Goal: Check status

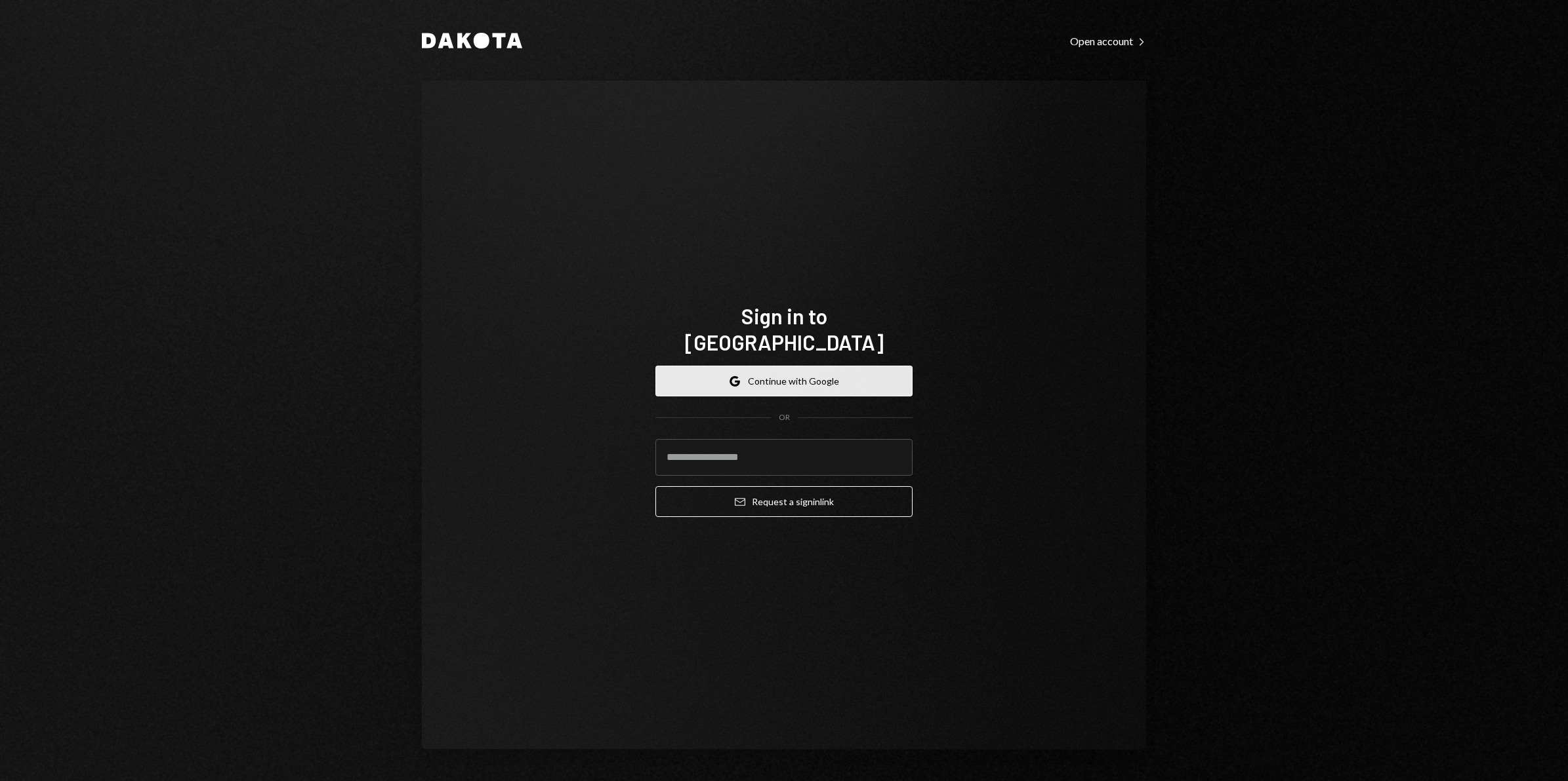
click at [797, 365] on button "Google Continue with Google" at bounding box center [784, 380] width 257 height 31
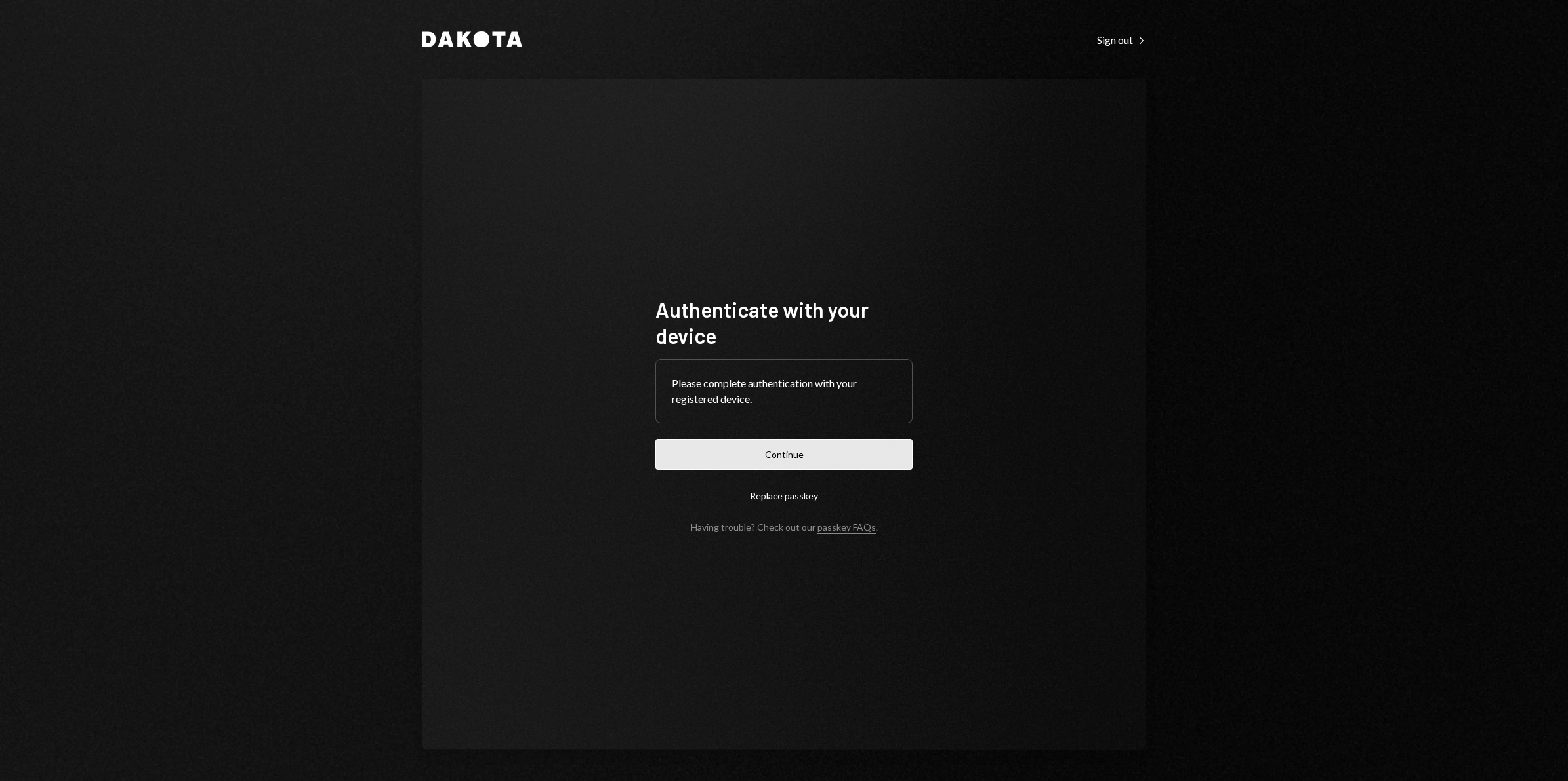
click at [798, 444] on button "Continue" at bounding box center [784, 454] width 257 height 31
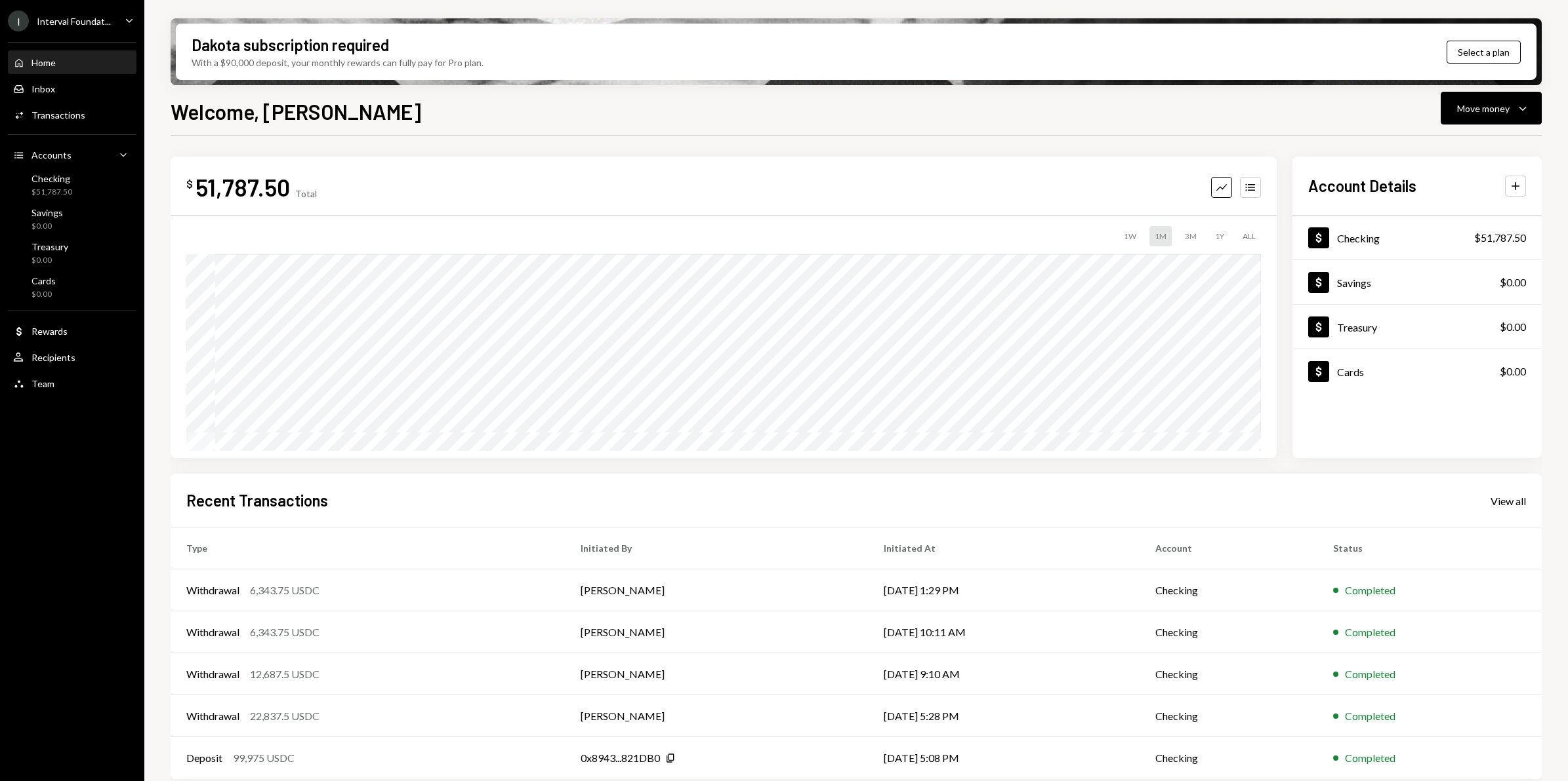
click at [72, 20] on div "Interval Foundat..." at bounding box center [73, 21] width 74 height 11
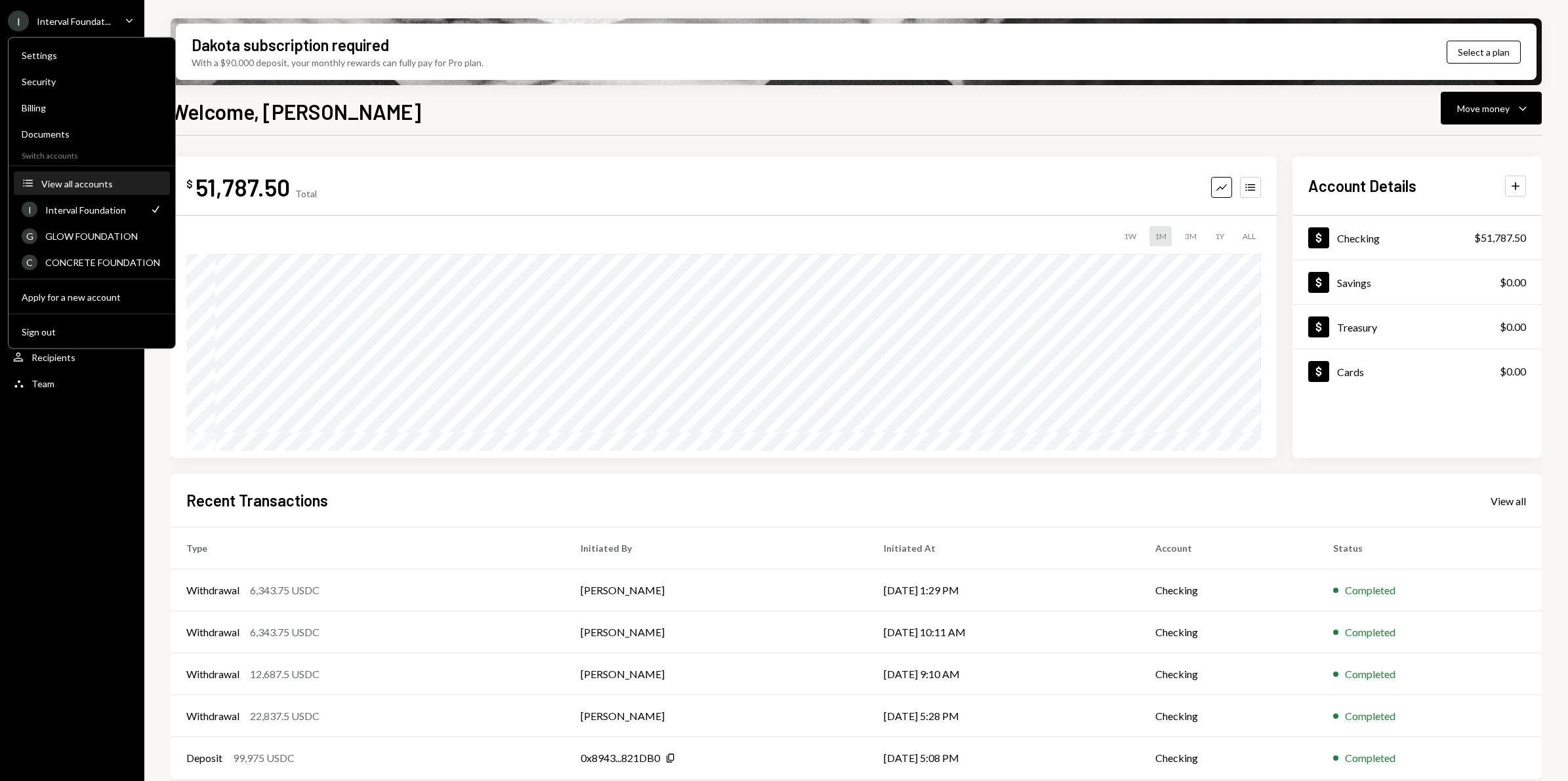
click at [102, 182] on div "View all accounts" at bounding box center [101, 183] width 121 height 11
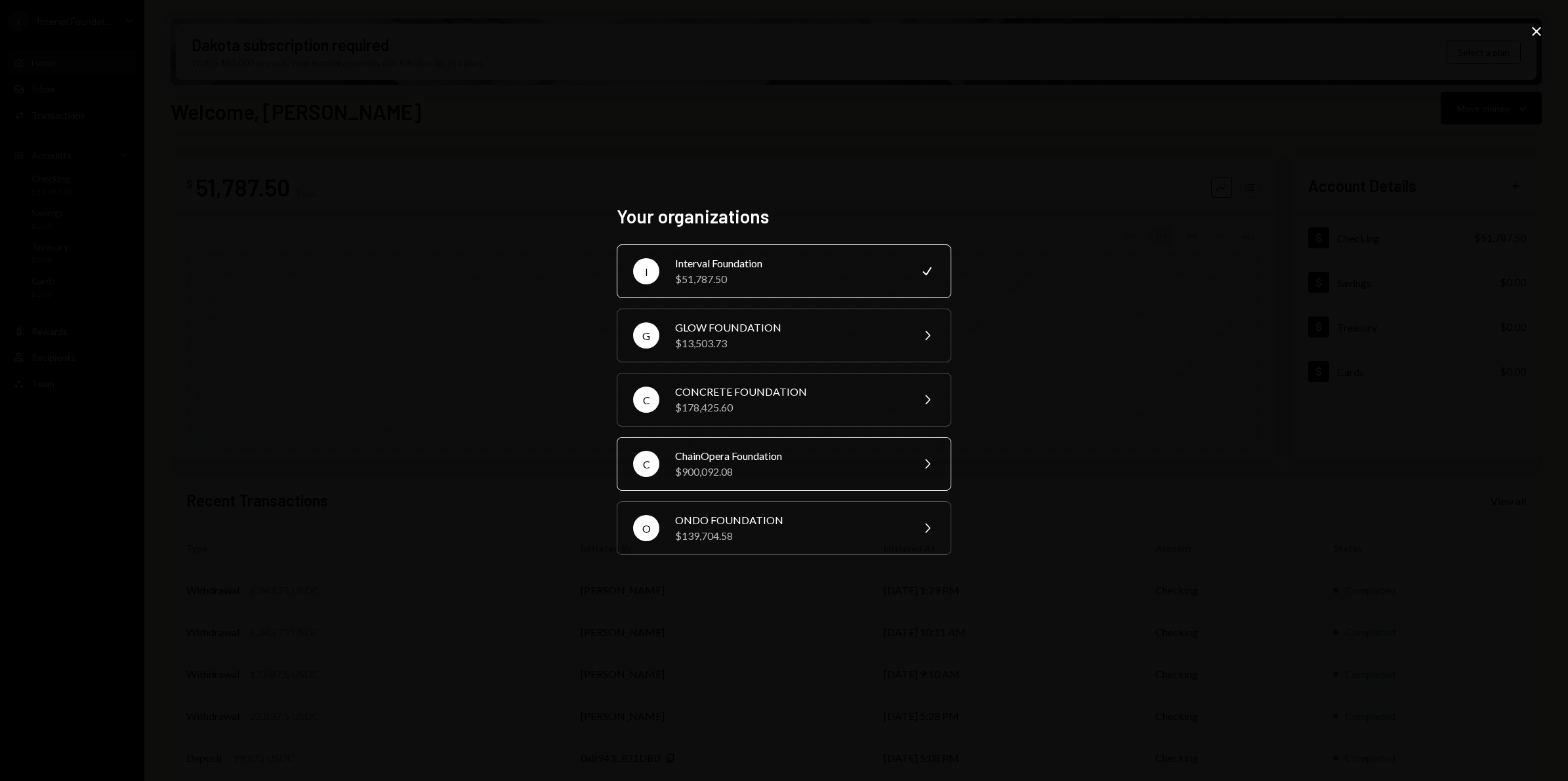
click at [796, 469] on div "$900,092.08" at bounding box center [788, 471] width 228 height 16
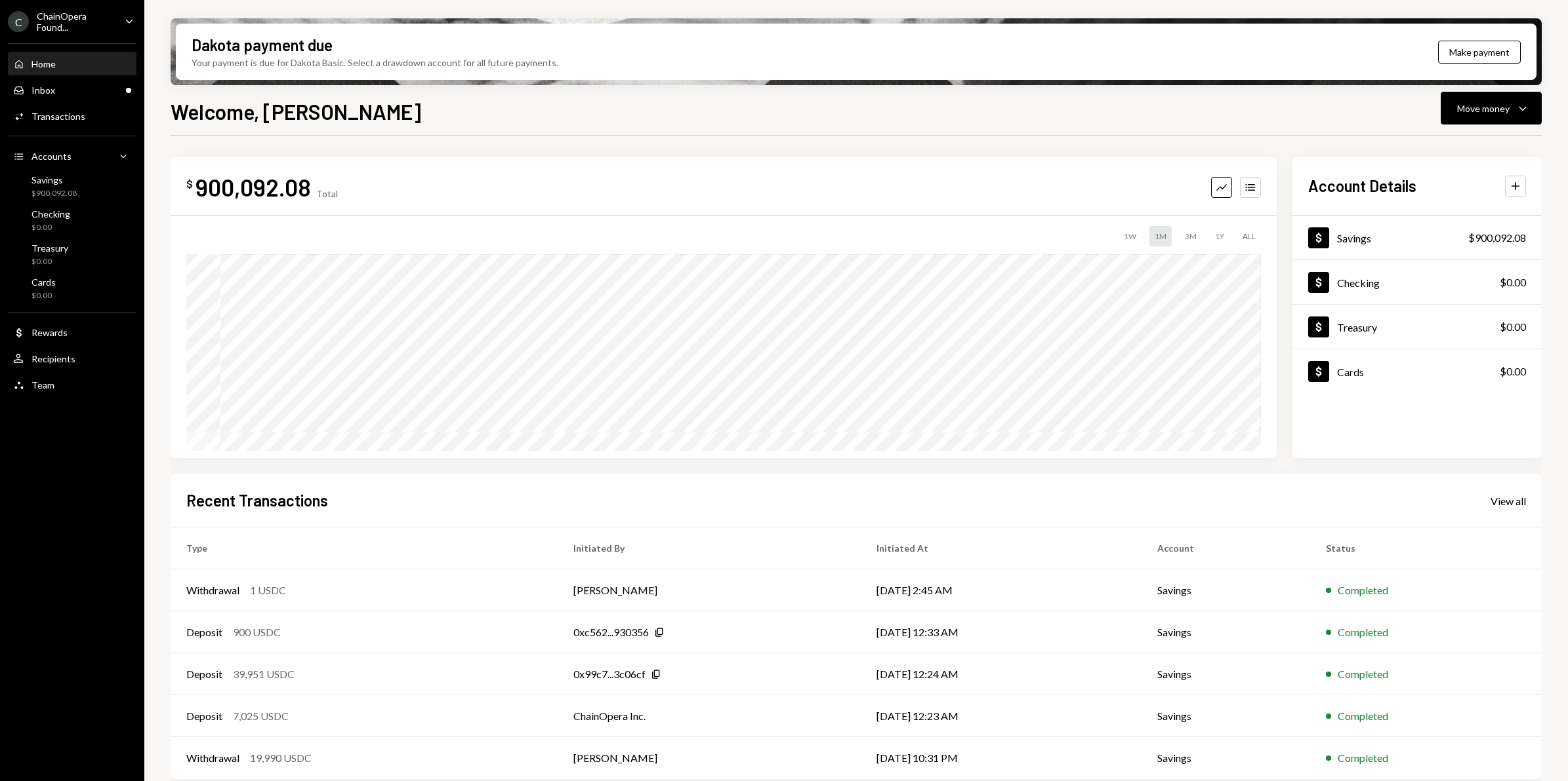
scroll to position [8, 0]
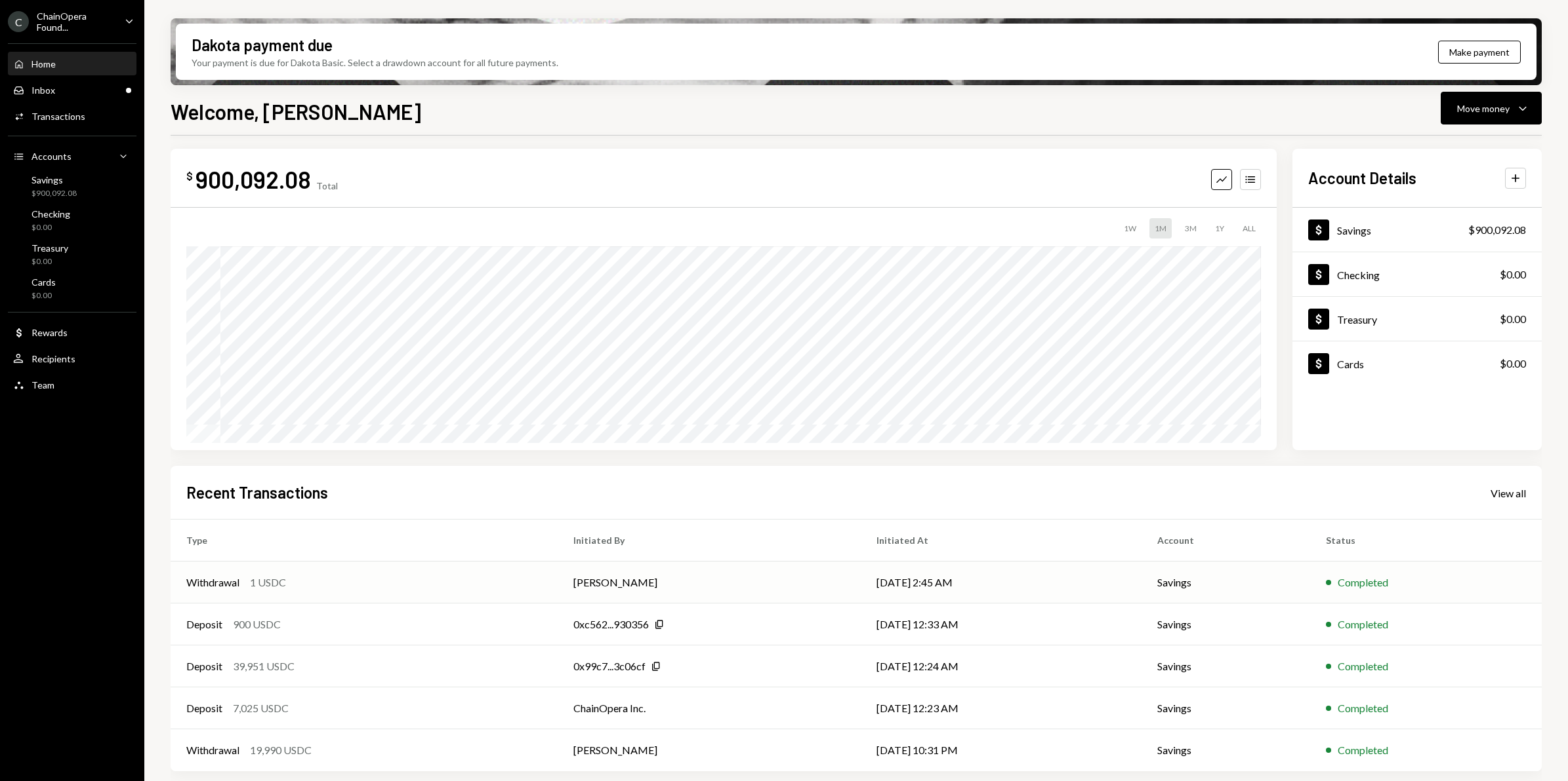
click at [487, 584] on div "Withdrawal 1 USDC" at bounding box center [364, 582] width 356 height 16
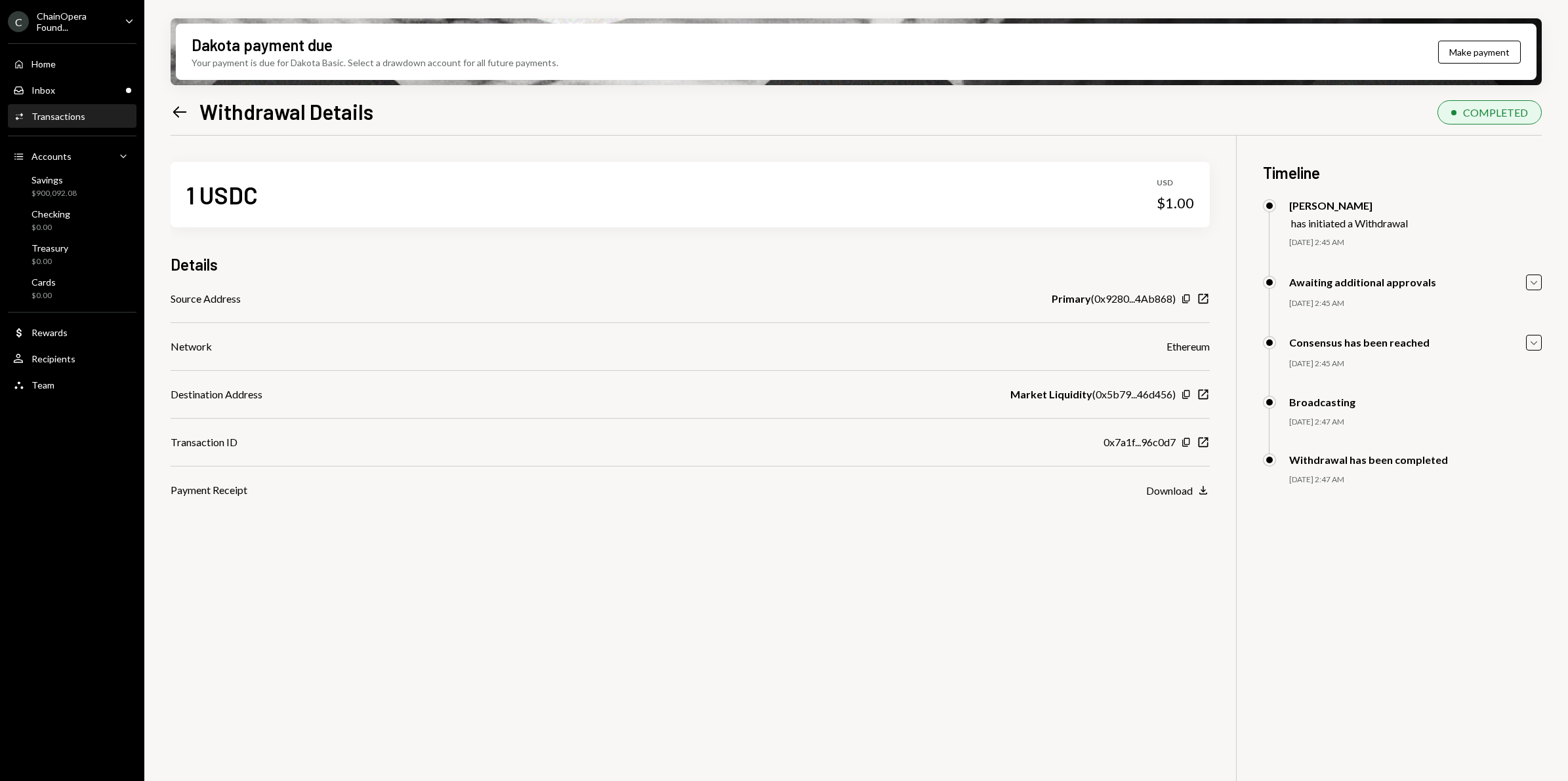
click at [179, 110] on icon "Left Arrow" at bounding box center [180, 112] width 18 height 18
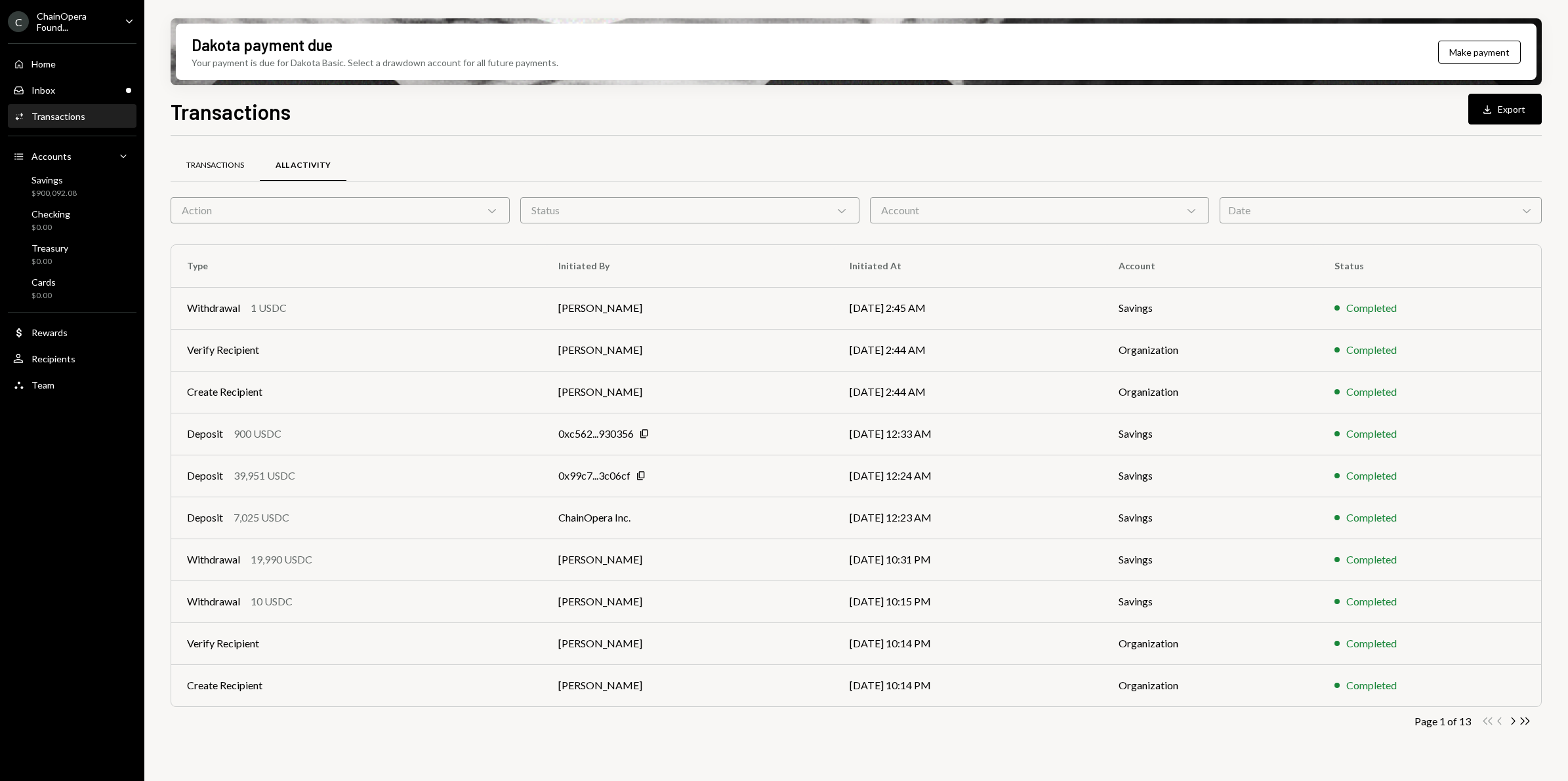
click at [211, 164] on div "Transactions" at bounding box center [215, 165] width 58 height 11
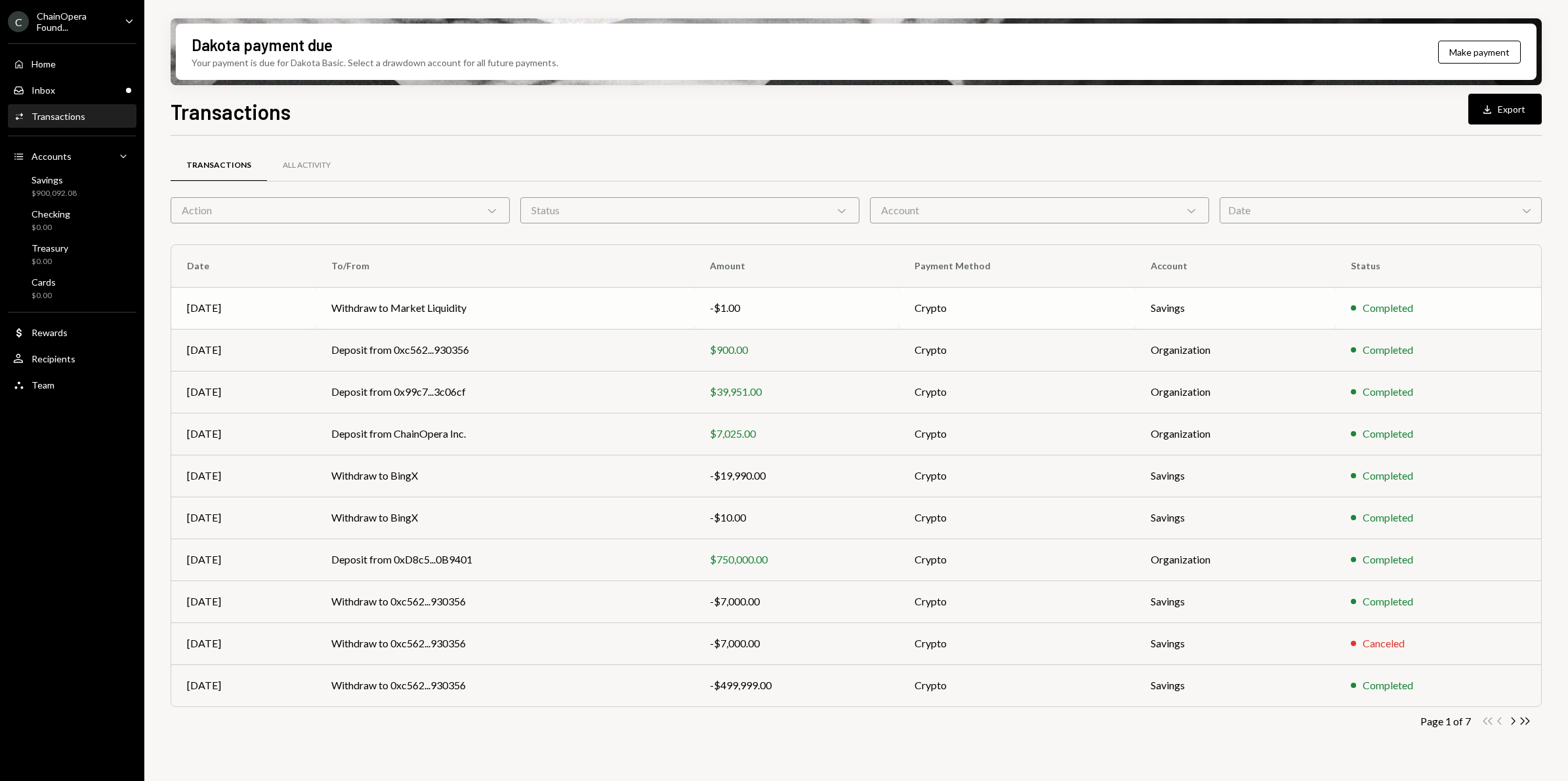
click at [555, 314] on td "Withdraw to Market Liquidity" at bounding box center [504, 308] width 378 height 42
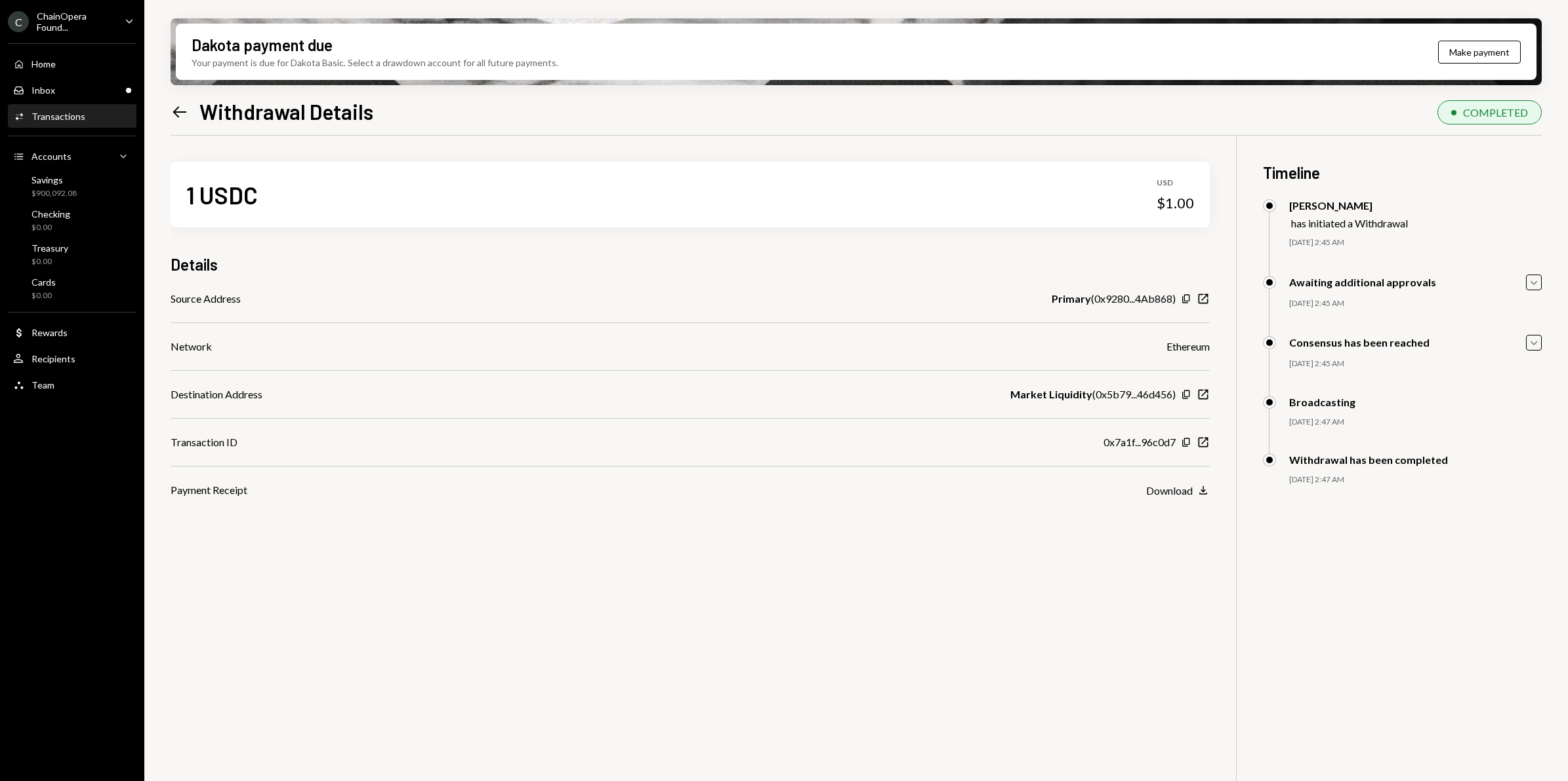
click at [175, 113] on icon at bounding box center [180, 111] width 13 height 11
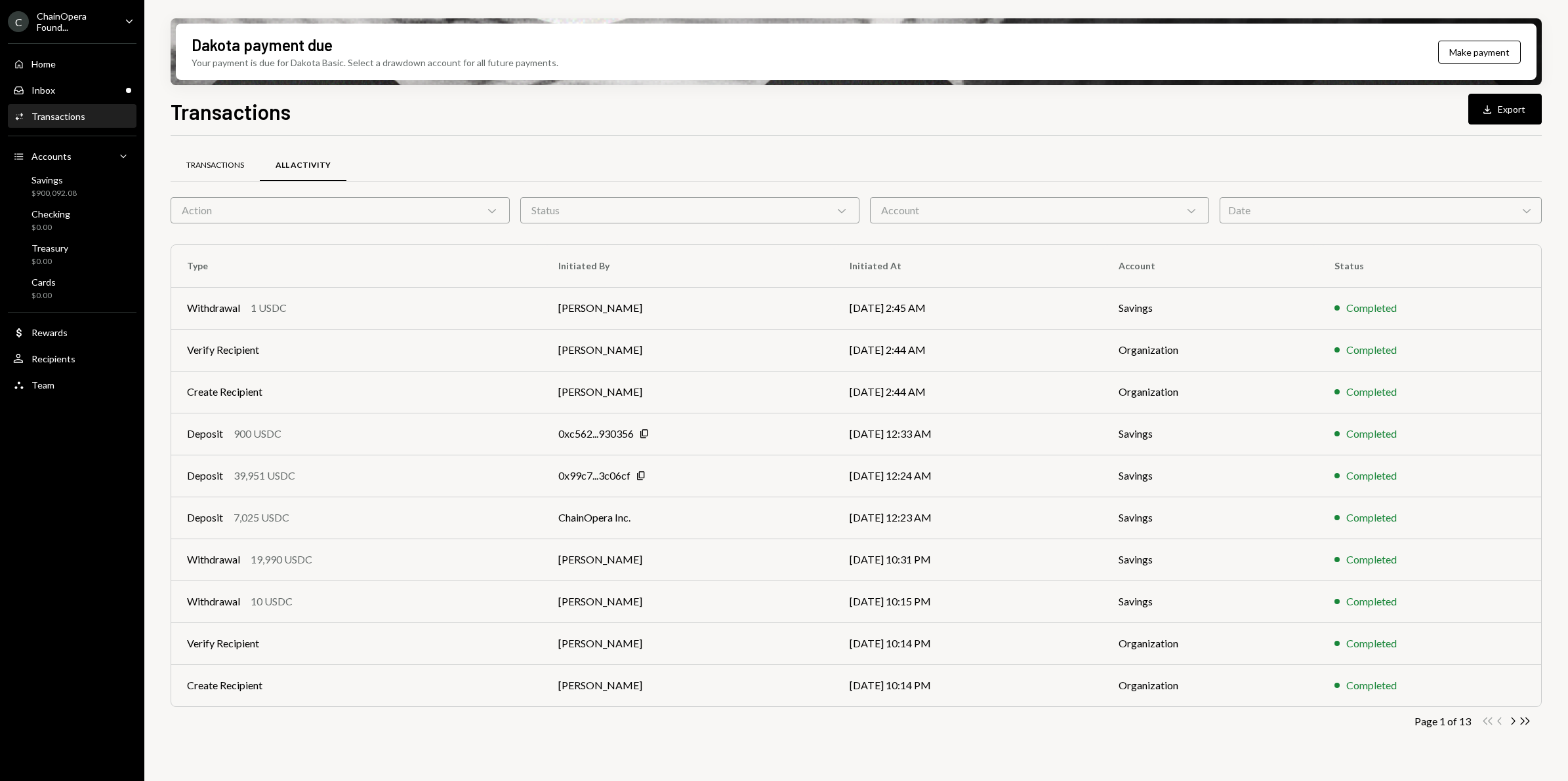
click at [194, 164] on div "Transactions" at bounding box center [215, 165] width 58 height 11
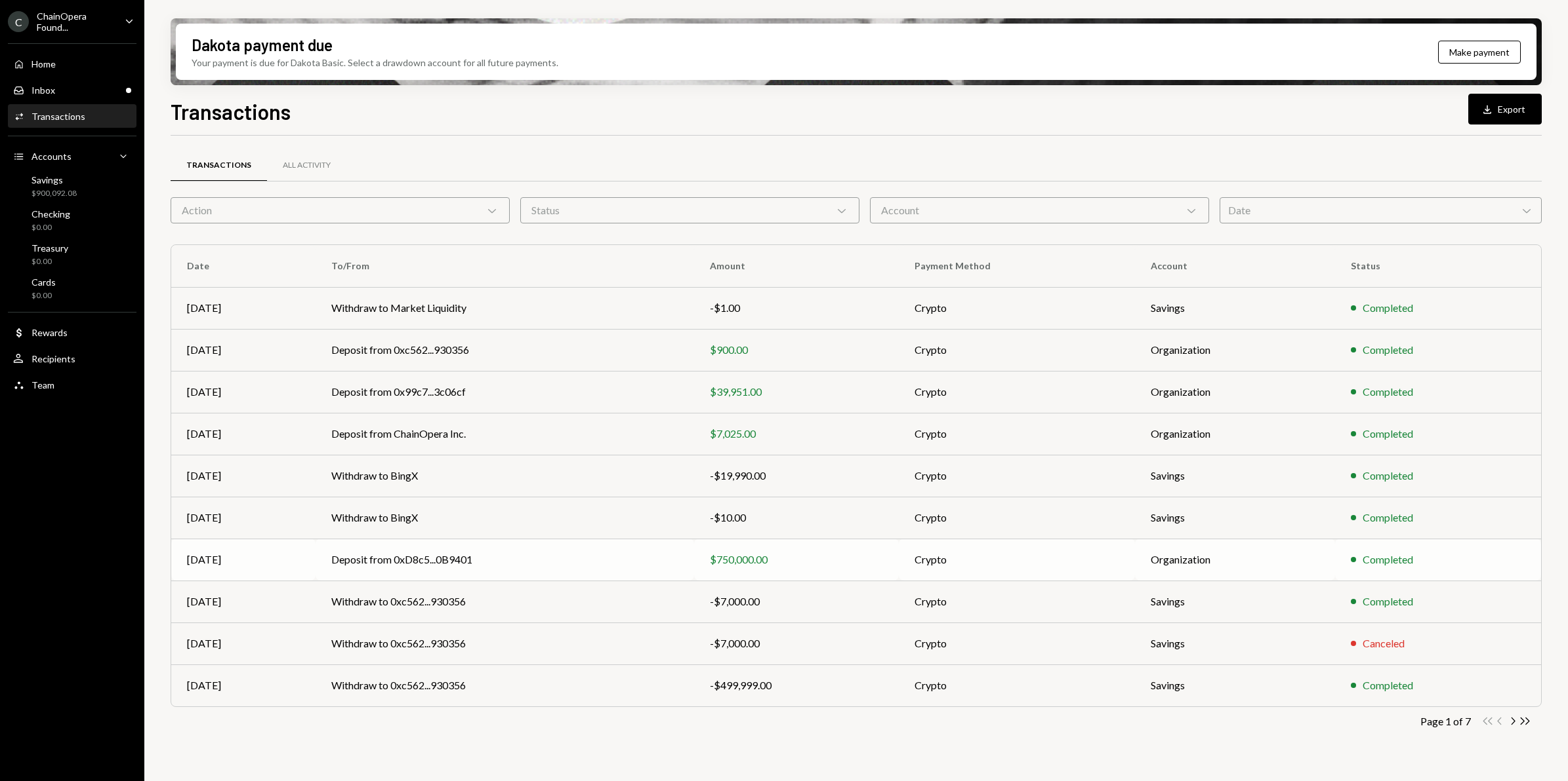
click at [513, 562] on td "Deposit from 0xD8c5...0B9401" at bounding box center [504, 560] width 378 height 42
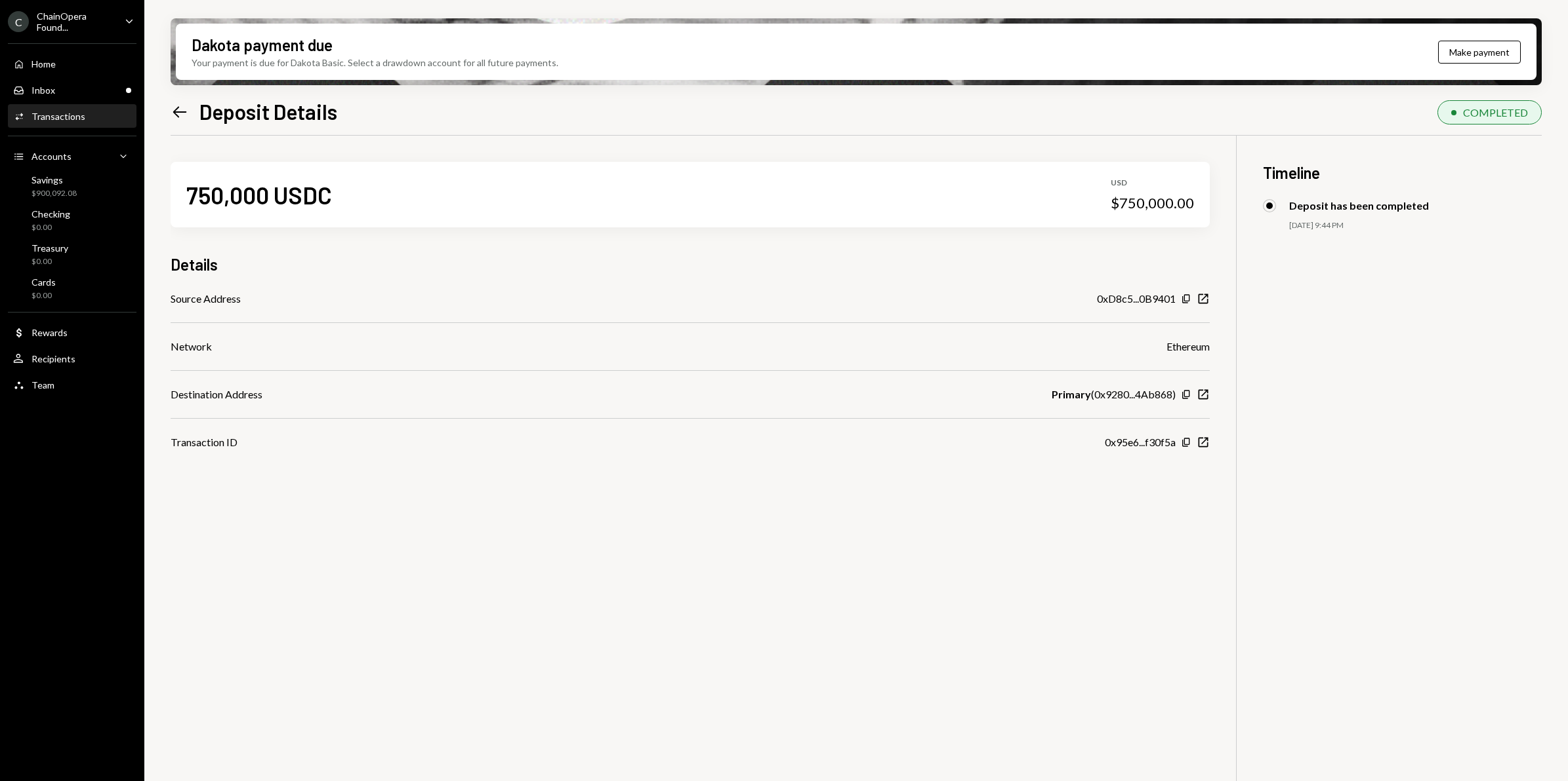
click at [175, 113] on icon "Left Arrow" at bounding box center [180, 112] width 18 height 18
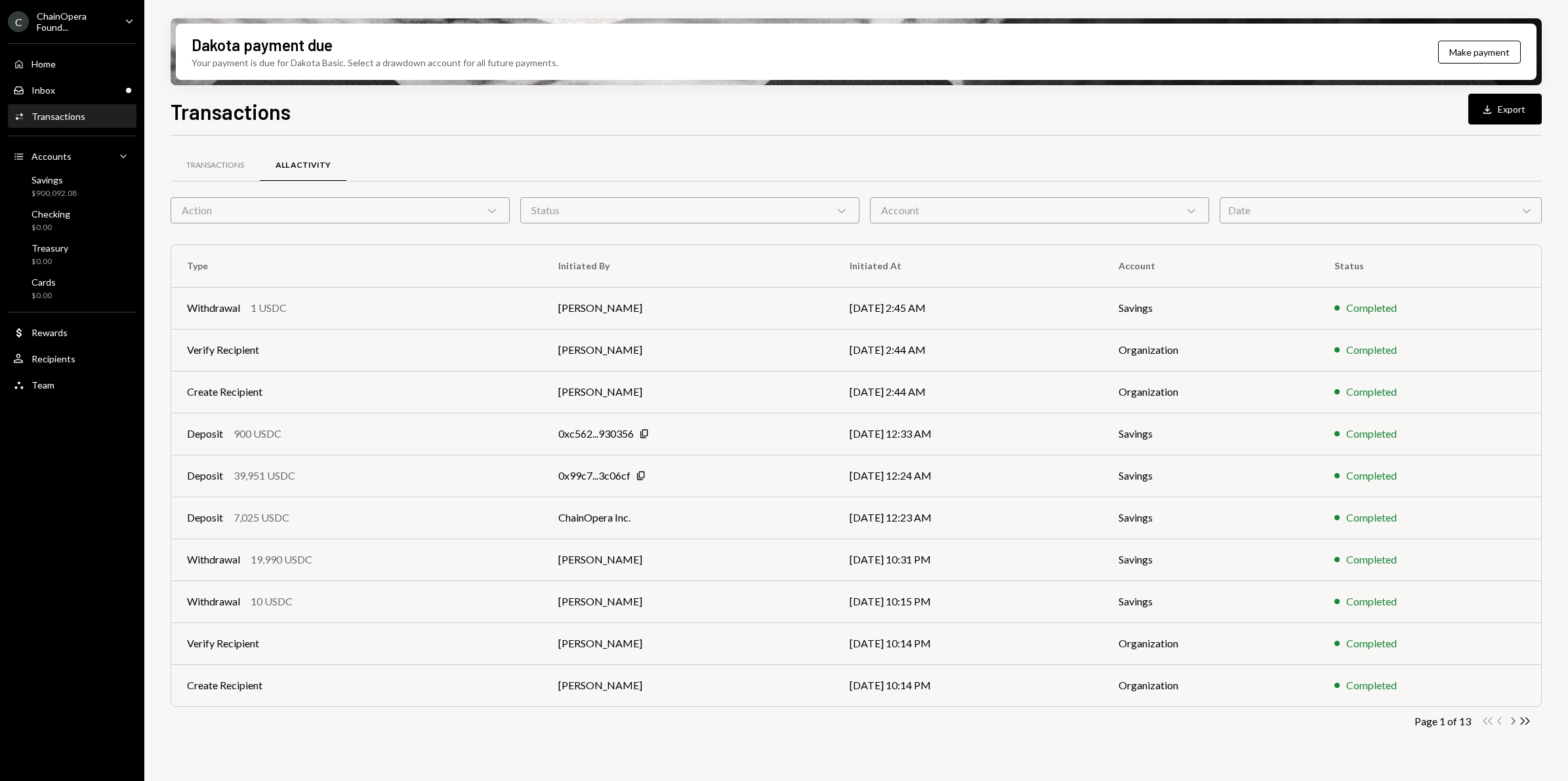
click at [1510, 719] on icon "Chevron Right" at bounding box center [1512, 721] width 13 height 13
click at [1500, 726] on icon "Chevron Left" at bounding box center [1500, 721] width 13 height 13
click at [362, 558] on div "Withdrawal 19,990 USDC" at bounding box center [357, 559] width 340 height 16
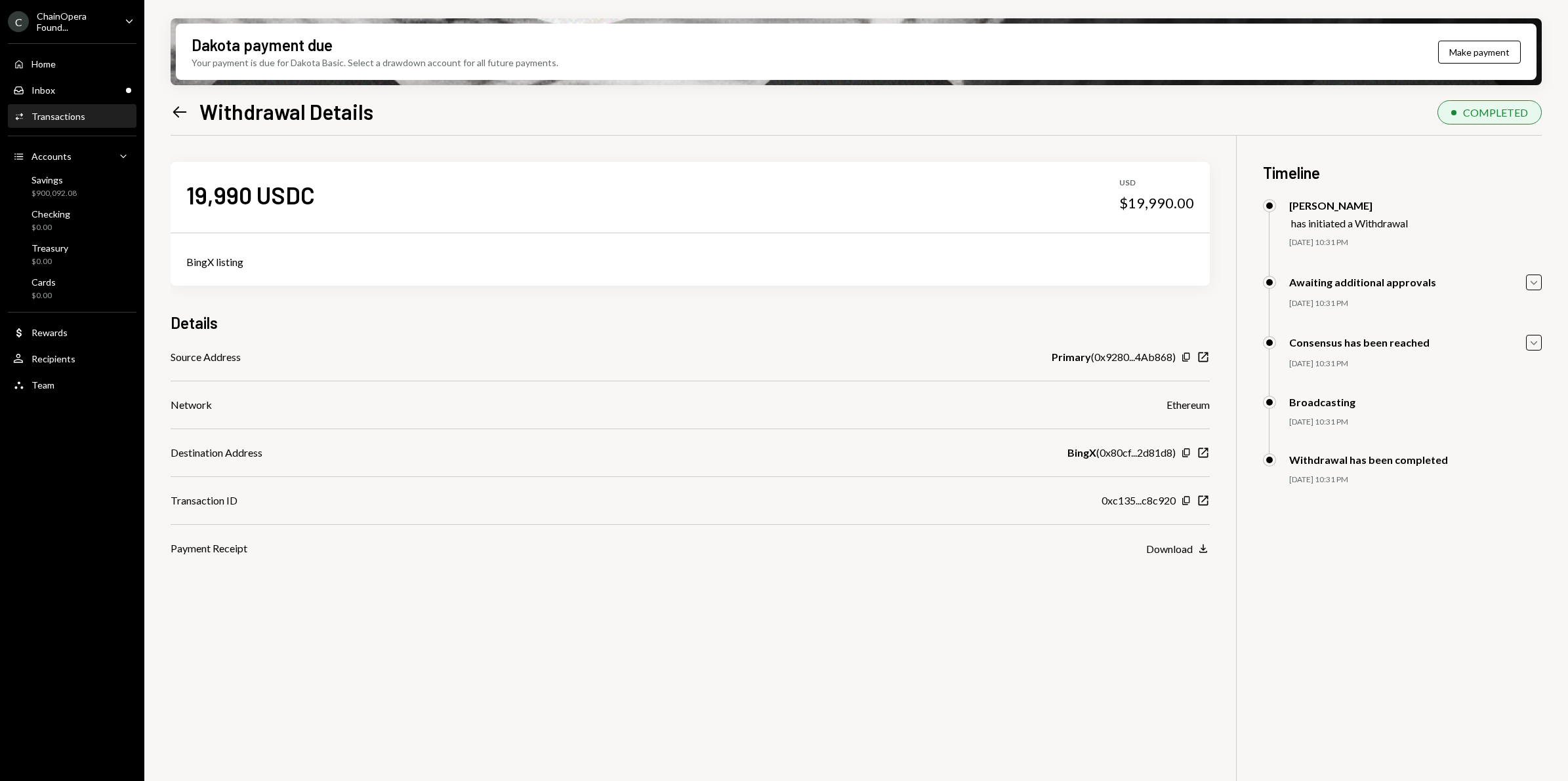
click at [181, 112] on icon at bounding box center [180, 111] width 13 height 11
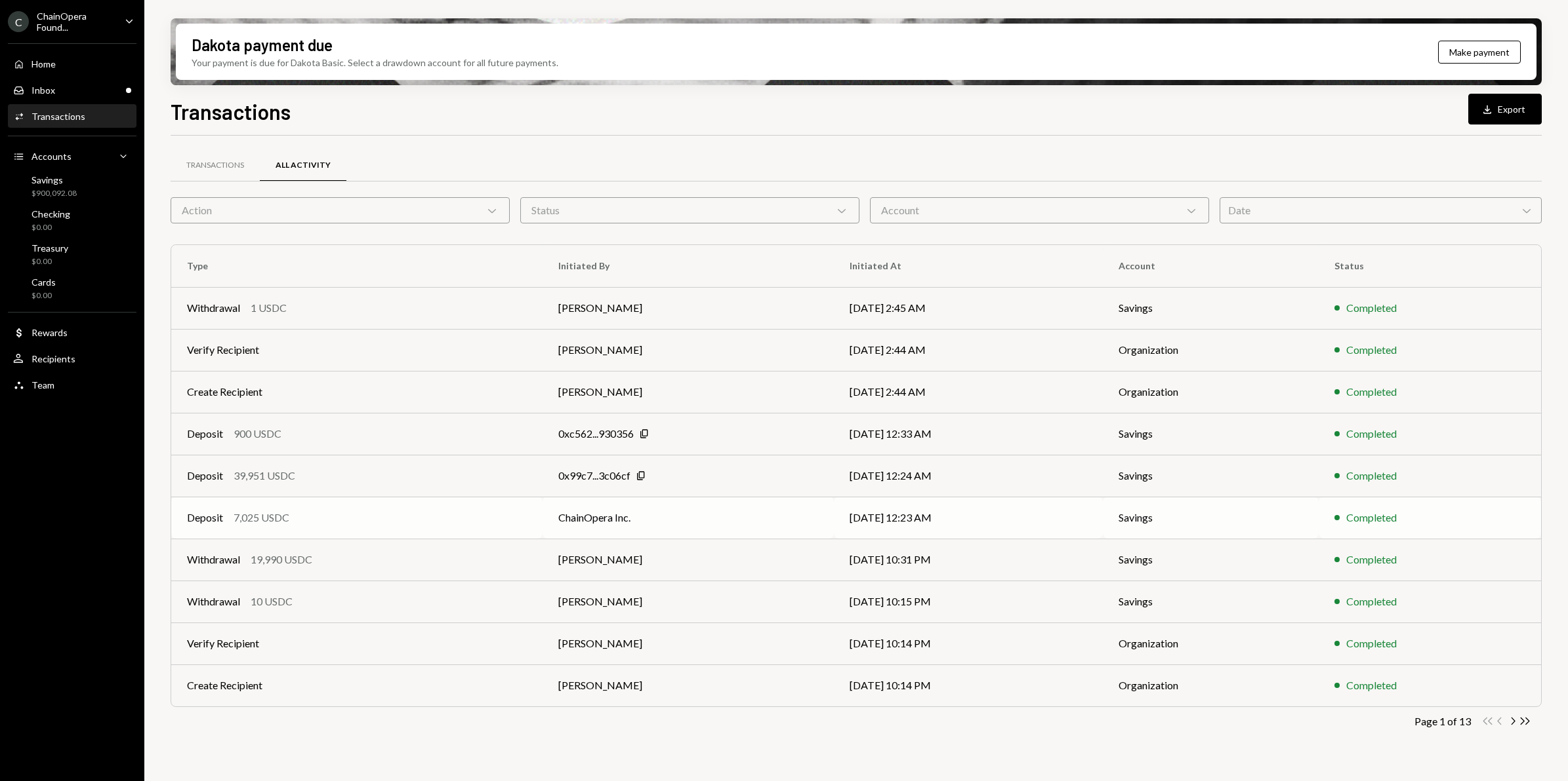
click at [399, 522] on div "Deposit 7,025 USDC" at bounding box center [357, 517] width 340 height 16
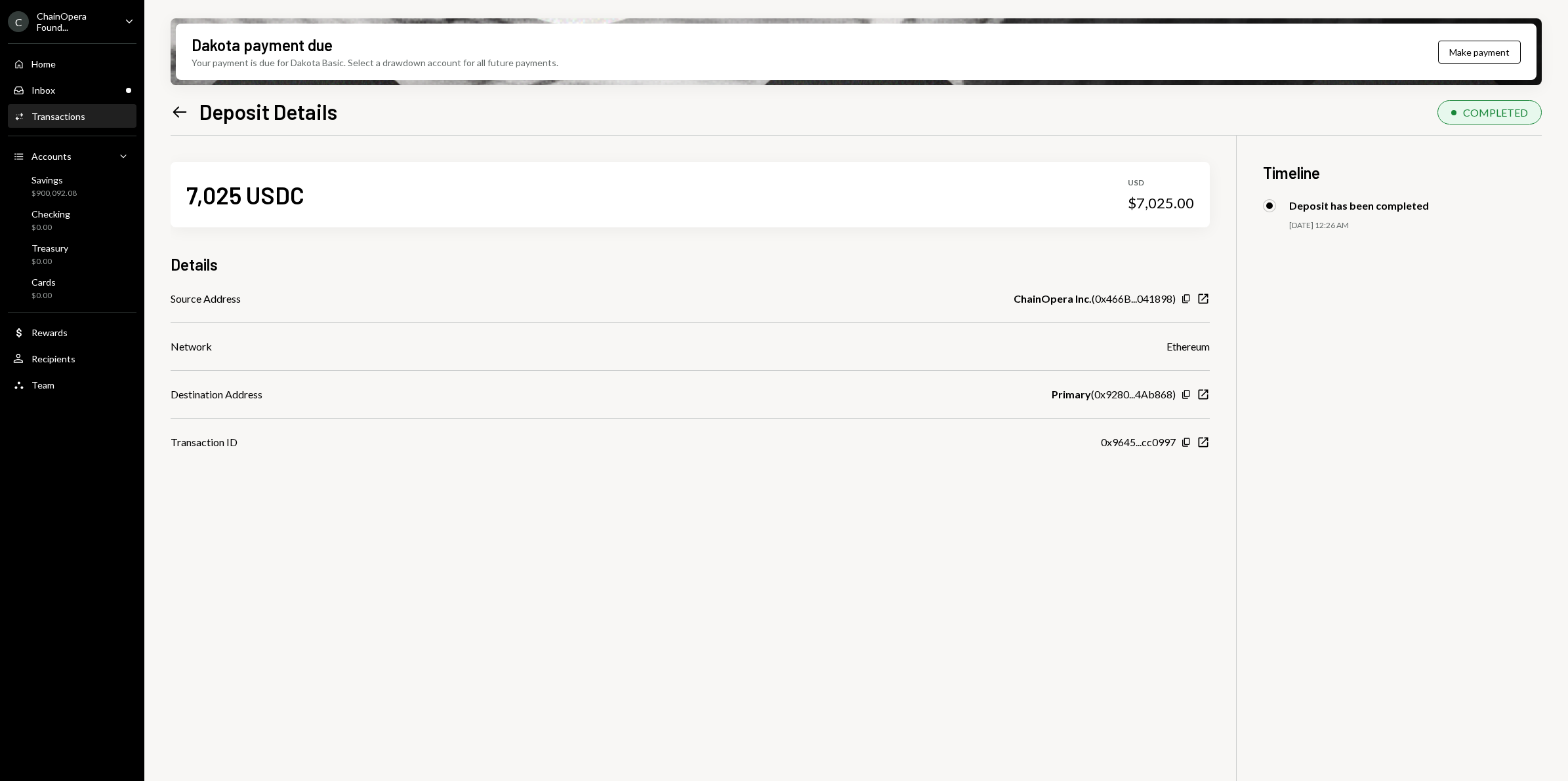
click at [179, 113] on icon "Left Arrow" at bounding box center [180, 112] width 18 height 18
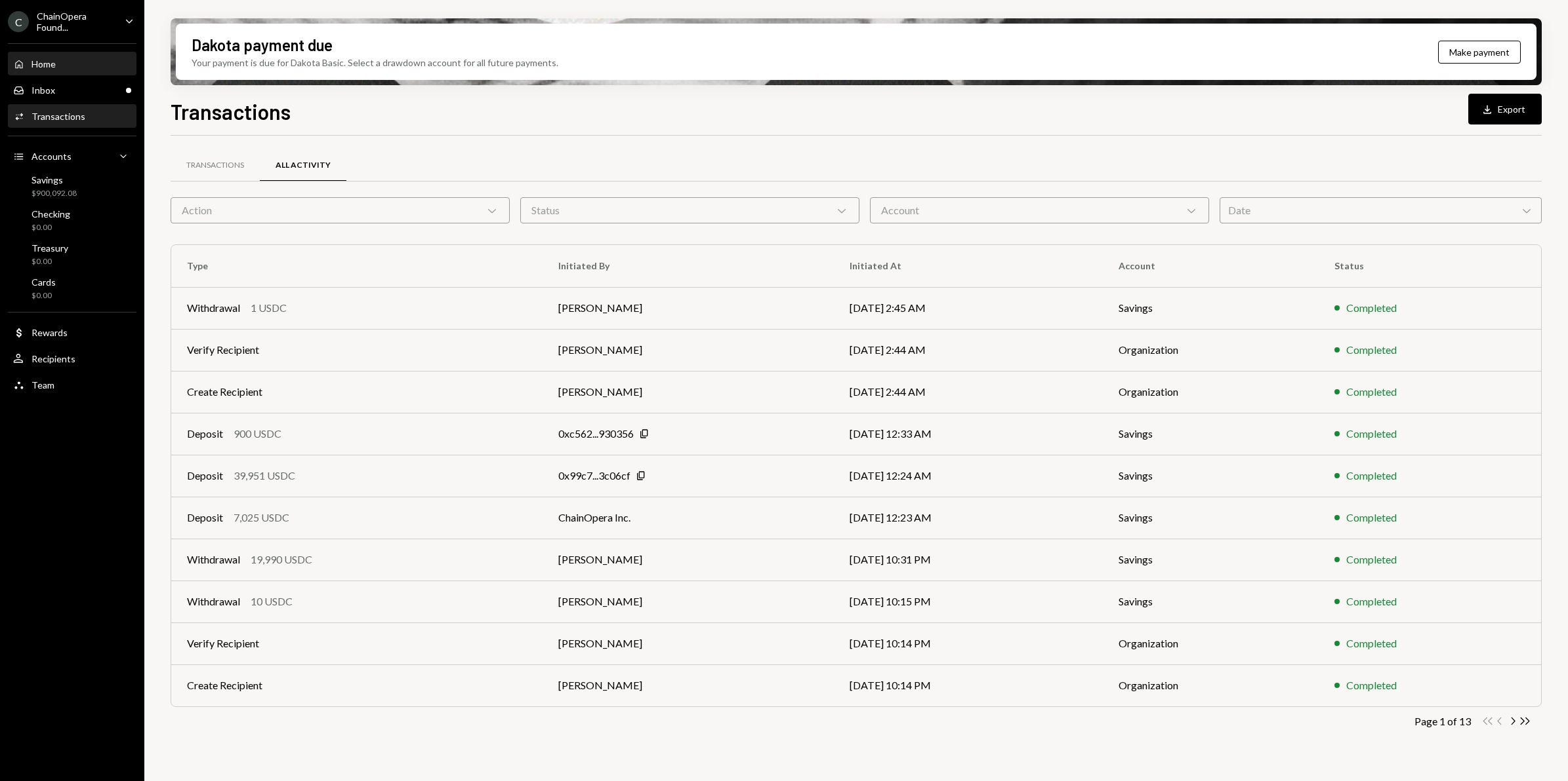
click at [61, 68] on div "Home Home" at bounding box center [72, 64] width 118 height 23
